Goal: Information Seeking & Learning: Understand process/instructions

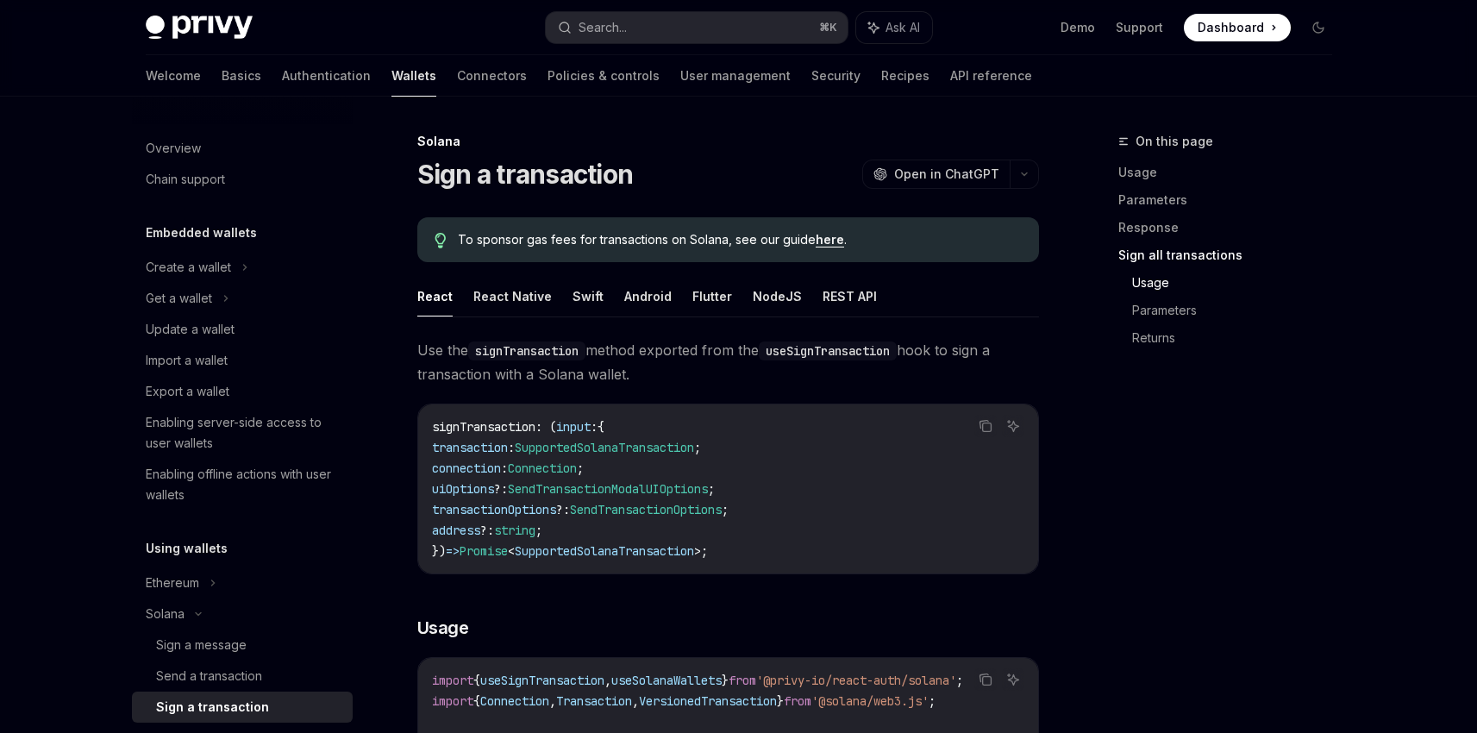
scroll to position [2269, 0]
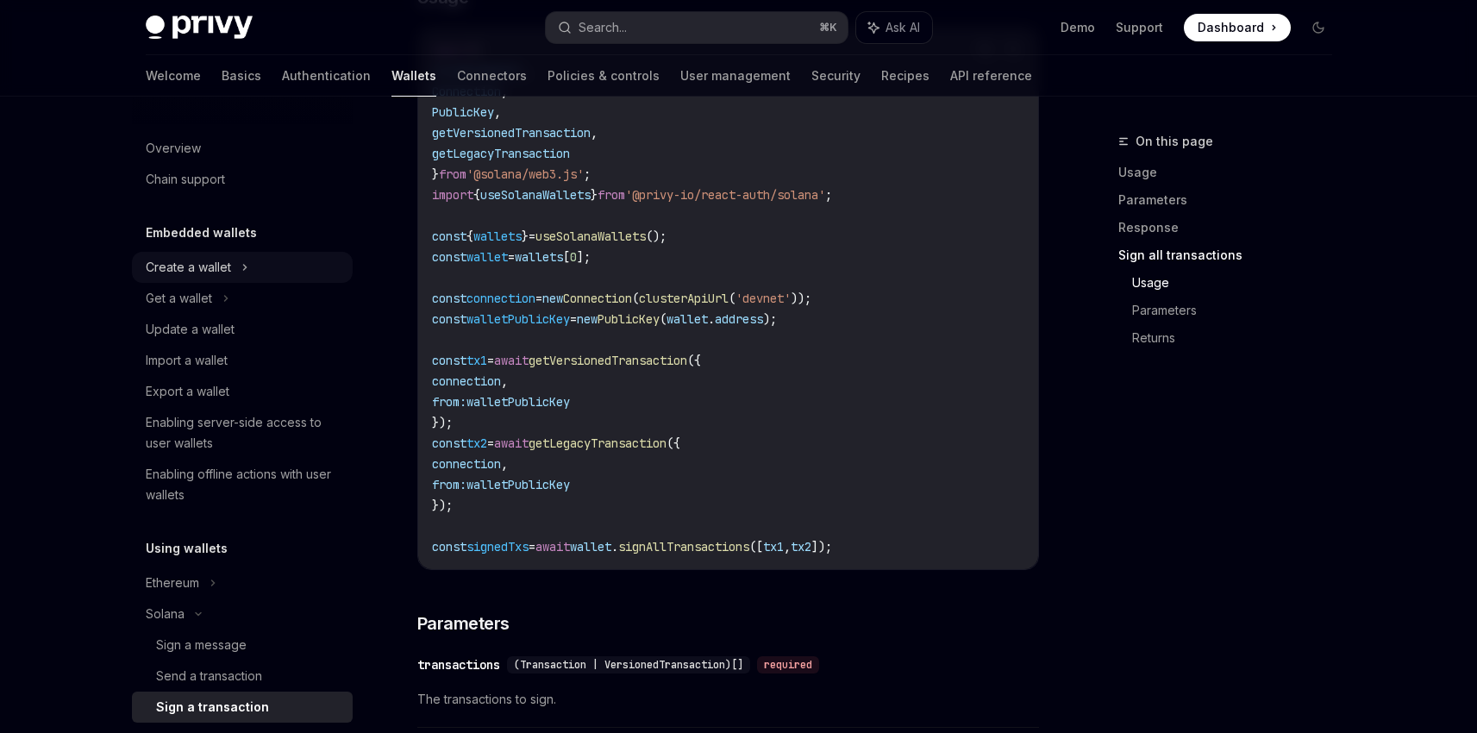
click at [194, 257] on div "Create a wallet" at bounding box center [188, 267] width 85 height 21
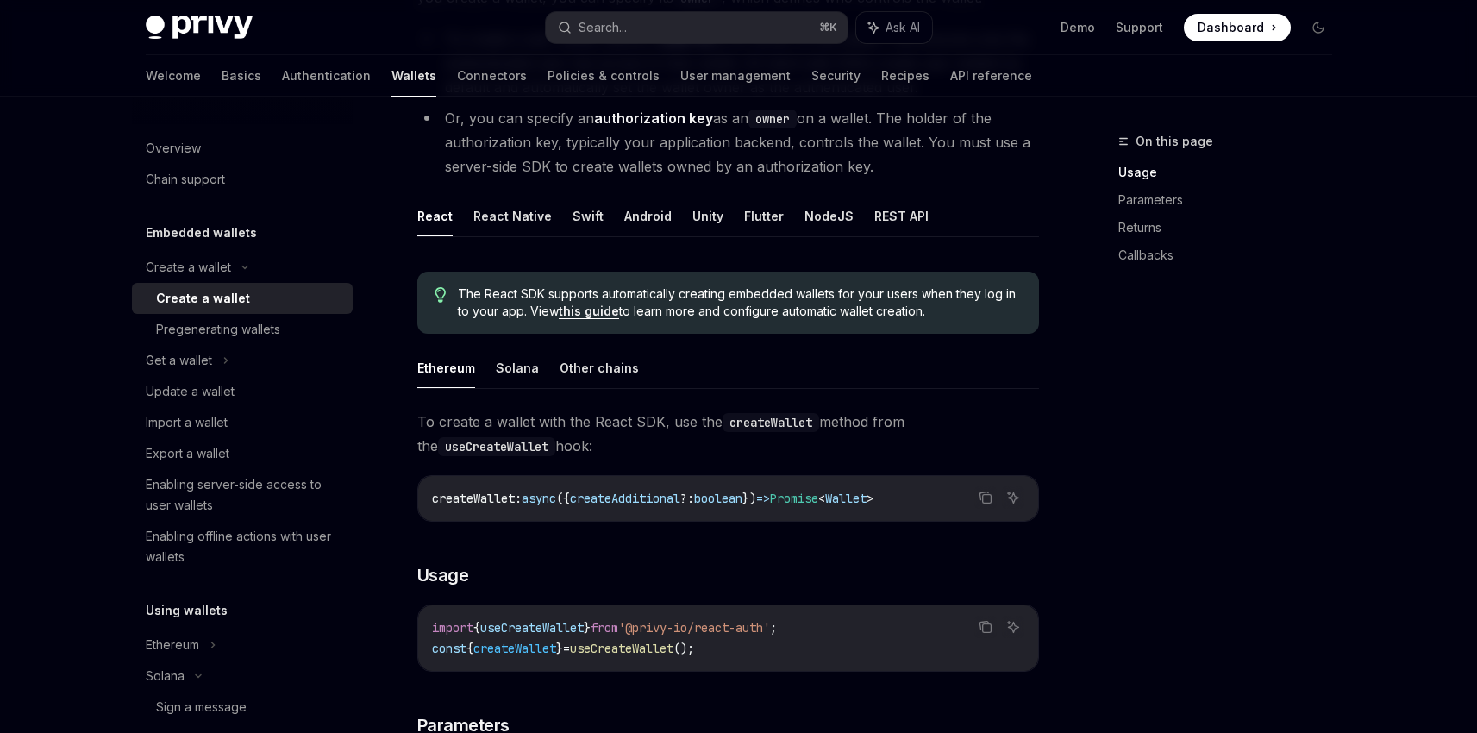
scroll to position [263, 0]
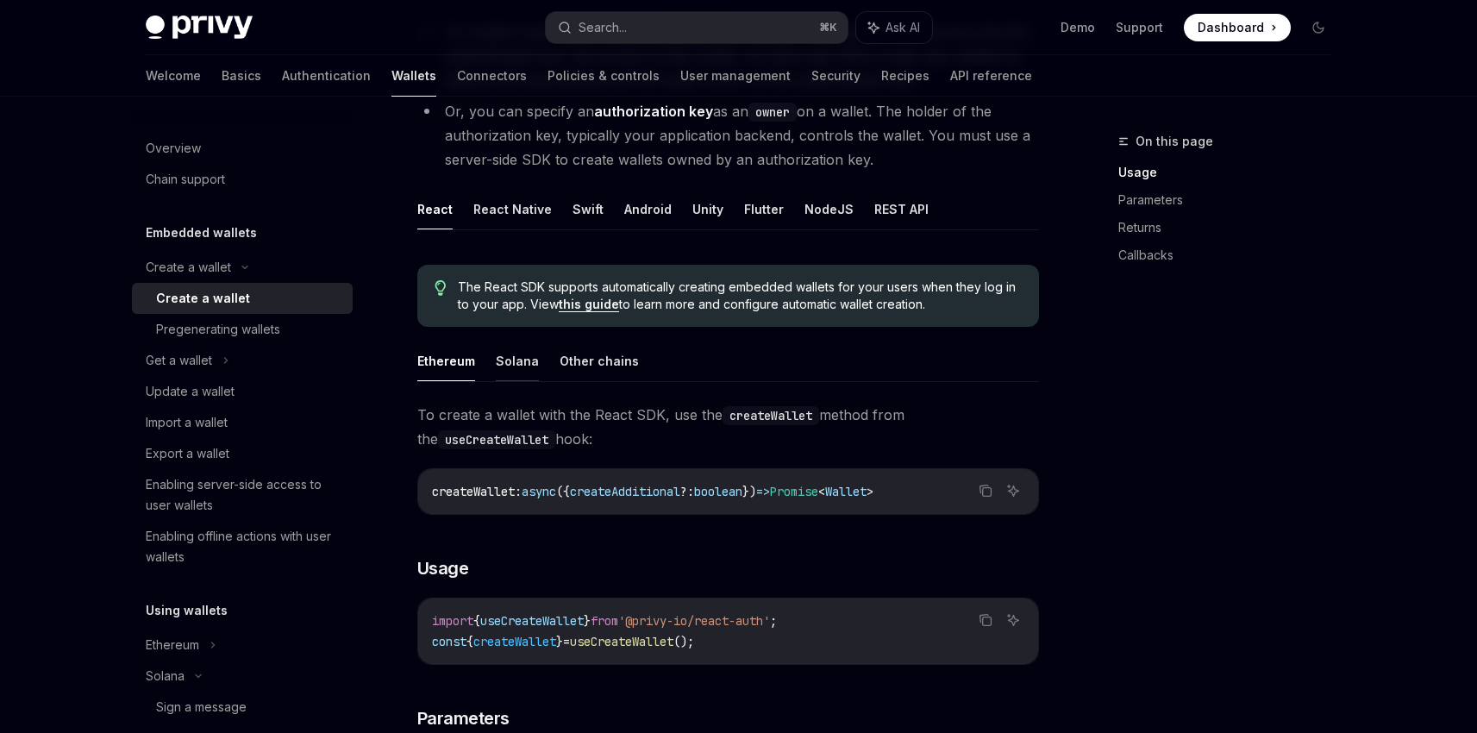
click at [513, 366] on button "Solana" at bounding box center [517, 360] width 43 height 41
type textarea "*"
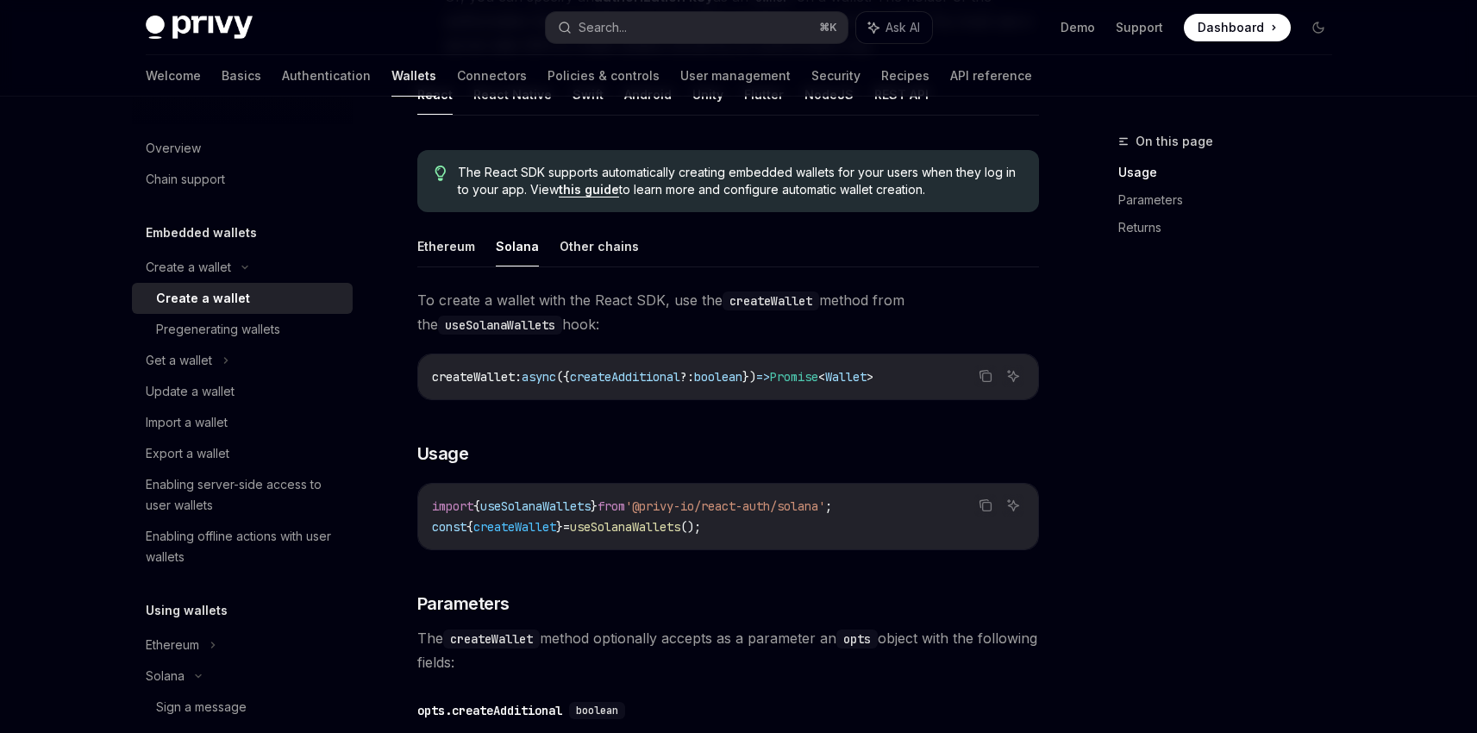
scroll to position [384, 0]
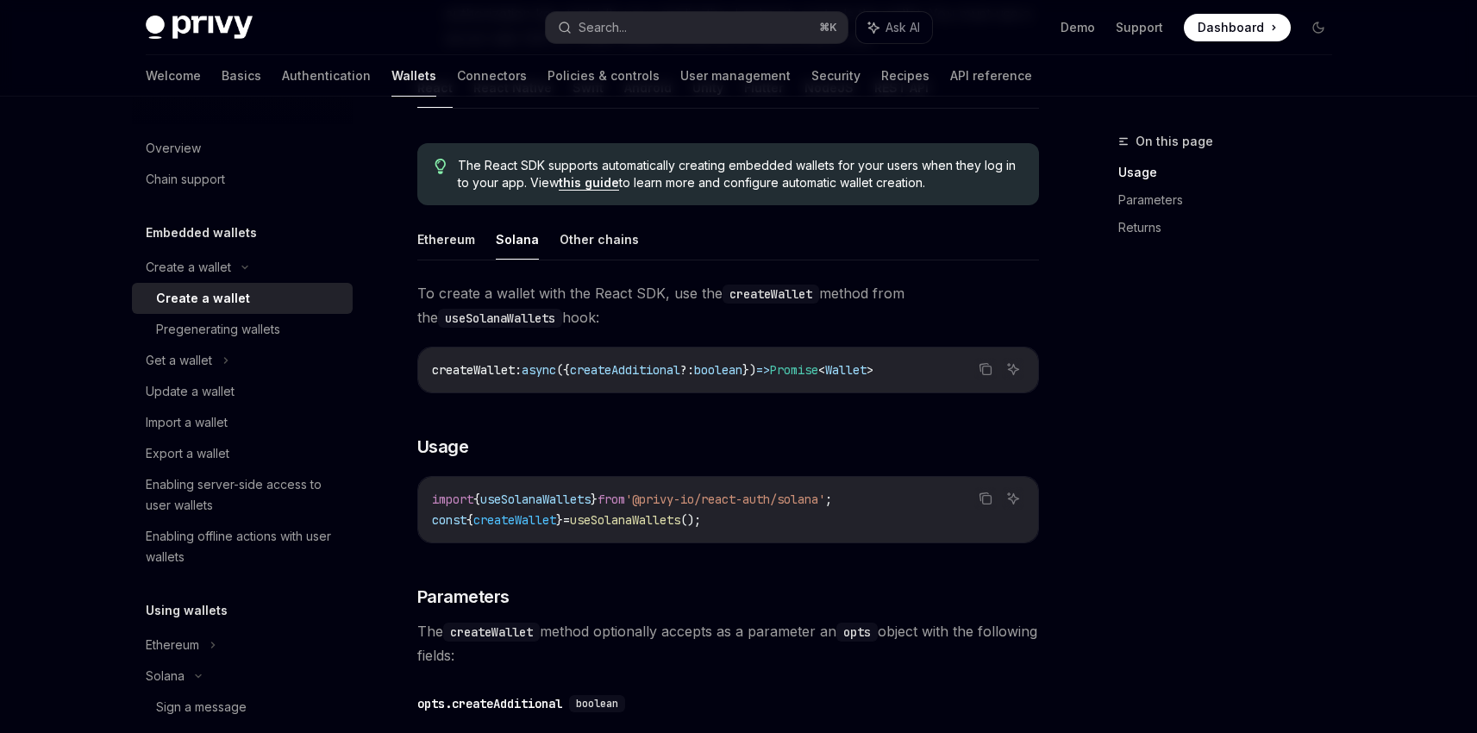
click at [529, 522] on span "createWallet" at bounding box center [514, 520] width 83 height 16
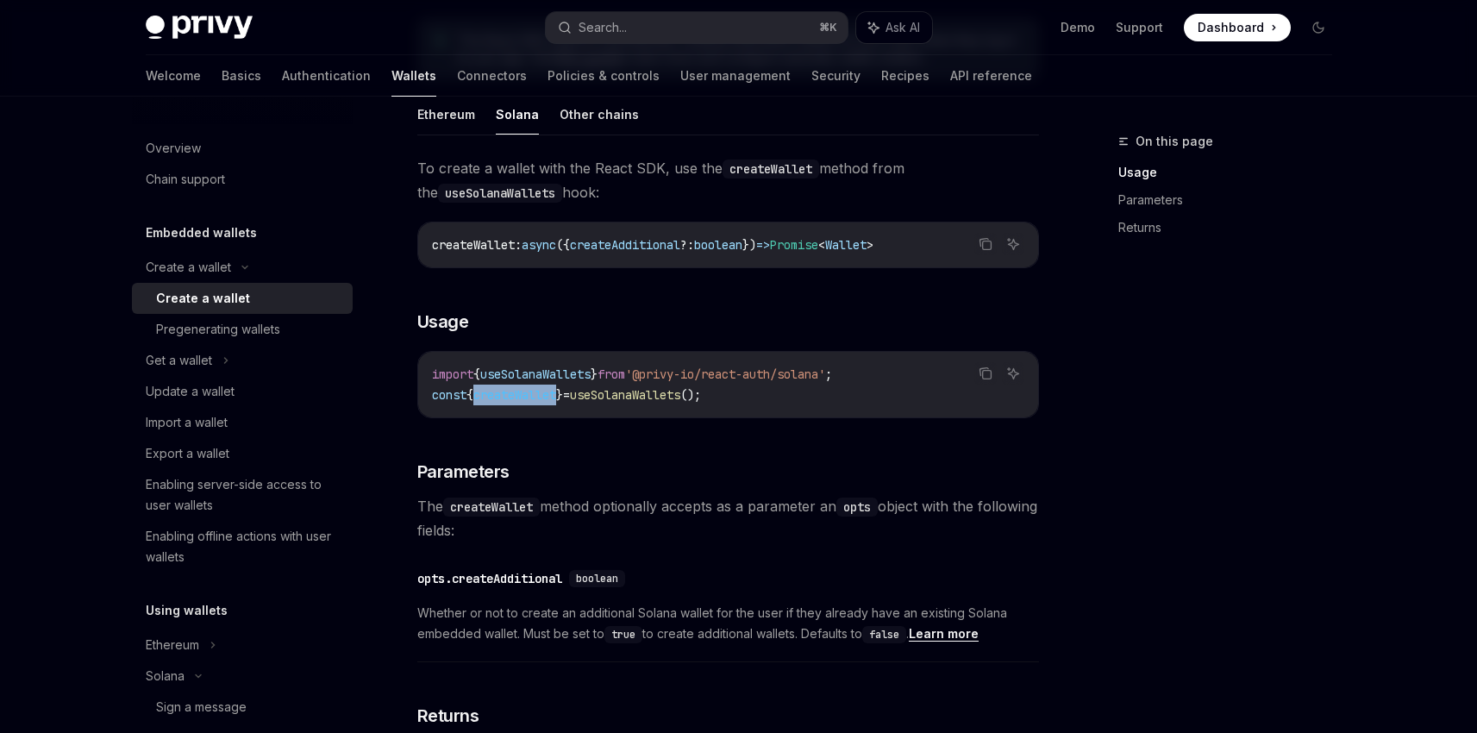
scroll to position [499, 0]
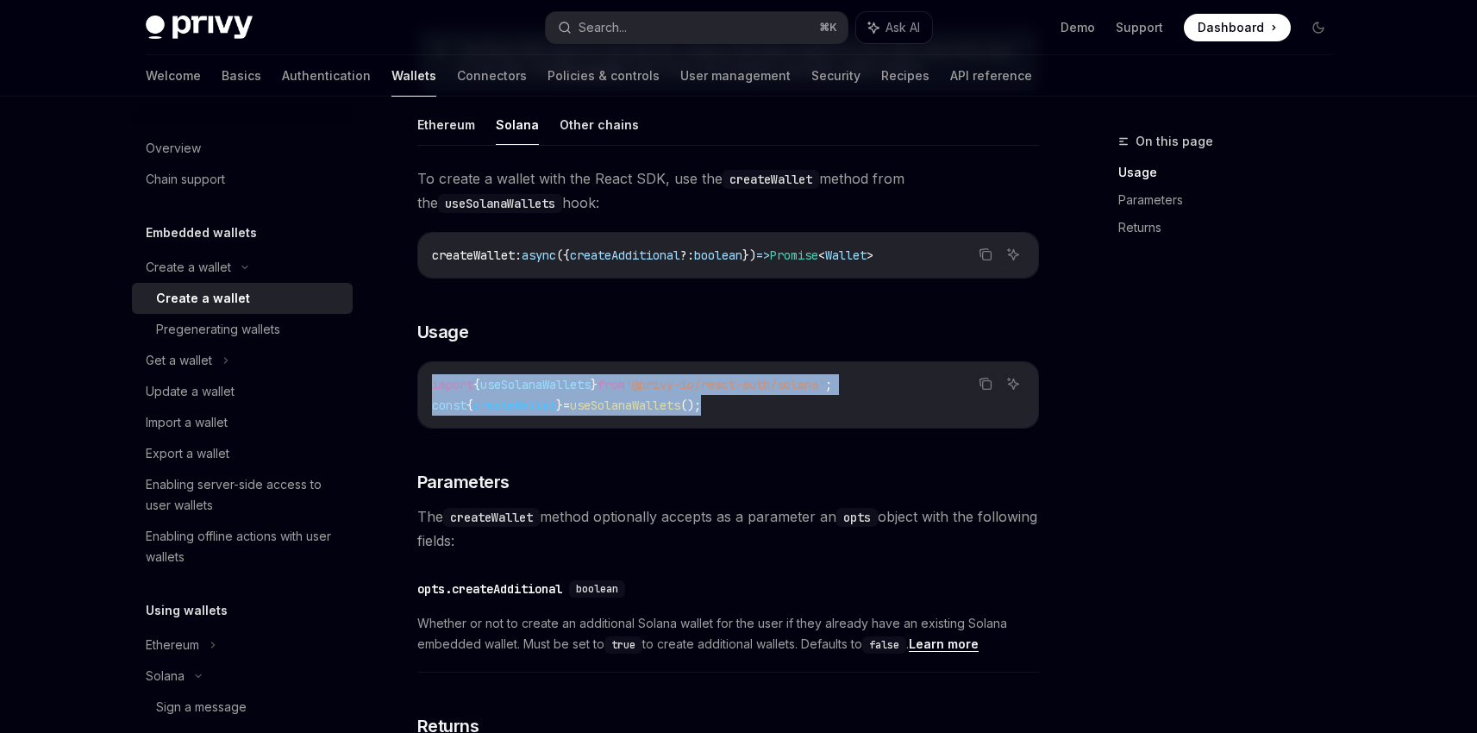
drag, startPoint x: 431, startPoint y: 379, endPoint x: 773, endPoint y: 399, distance: 342.8
click at [773, 399] on code "import { useSolanaWallets } from '@privy-io/react-auth/solana' ; const { create…" at bounding box center [728, 394] width 592 height 41
copy code "import { useSolanaWallets } from '@privy-io/react-auth/solana' ; const { create…"
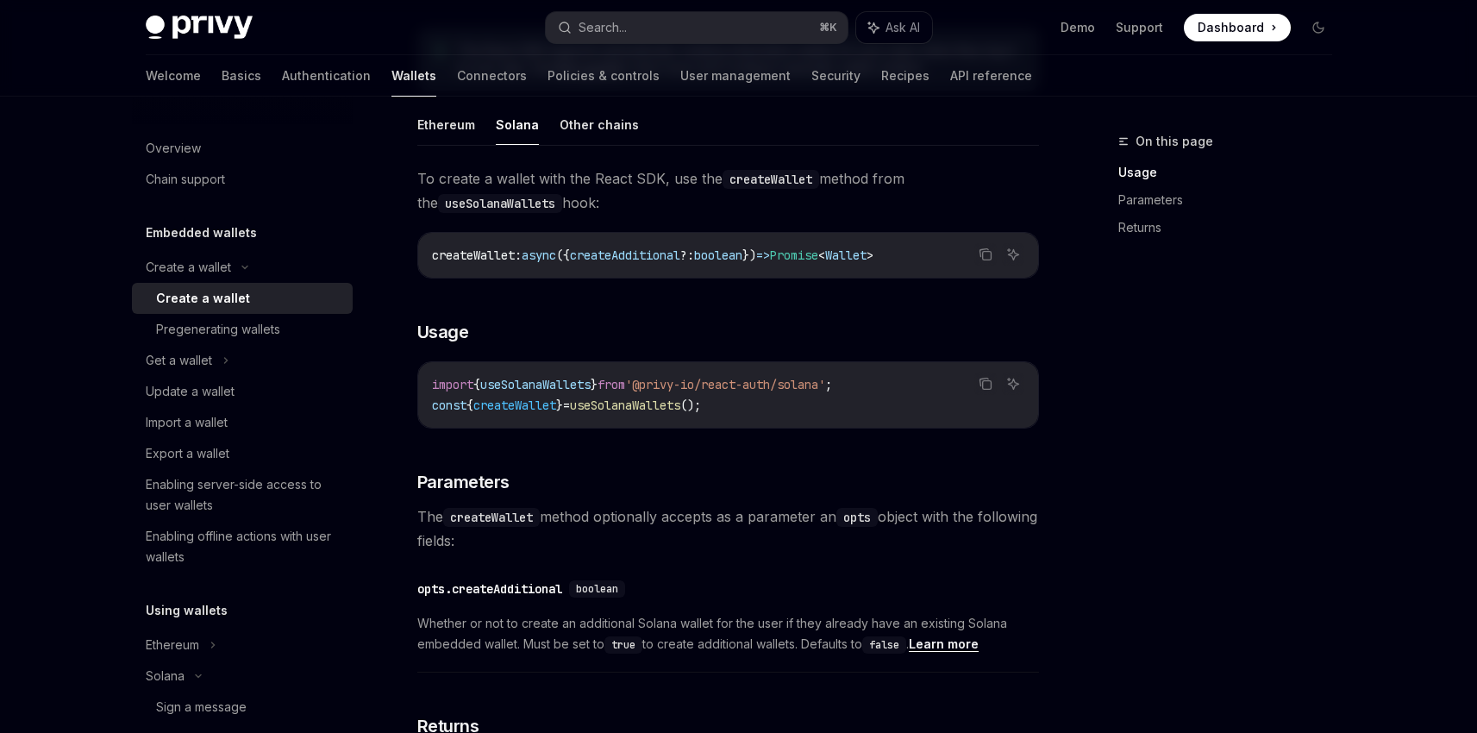
click at [24, 238] on div "Privy Docs home page Search... ⌘ K Ask AI Demo Support Dashboard Dashboard Sear…" at bounding box center [738, 298] width 1477 height 1594
click at [17, 297] on div "Privy Docs home page Search... ⌘ K Ask AI Demo Support Dashboard Dashboard Sear…" at bounding box center [738, 298] width 1477 height 1594
